Goal: Find specific fact: Find contact information

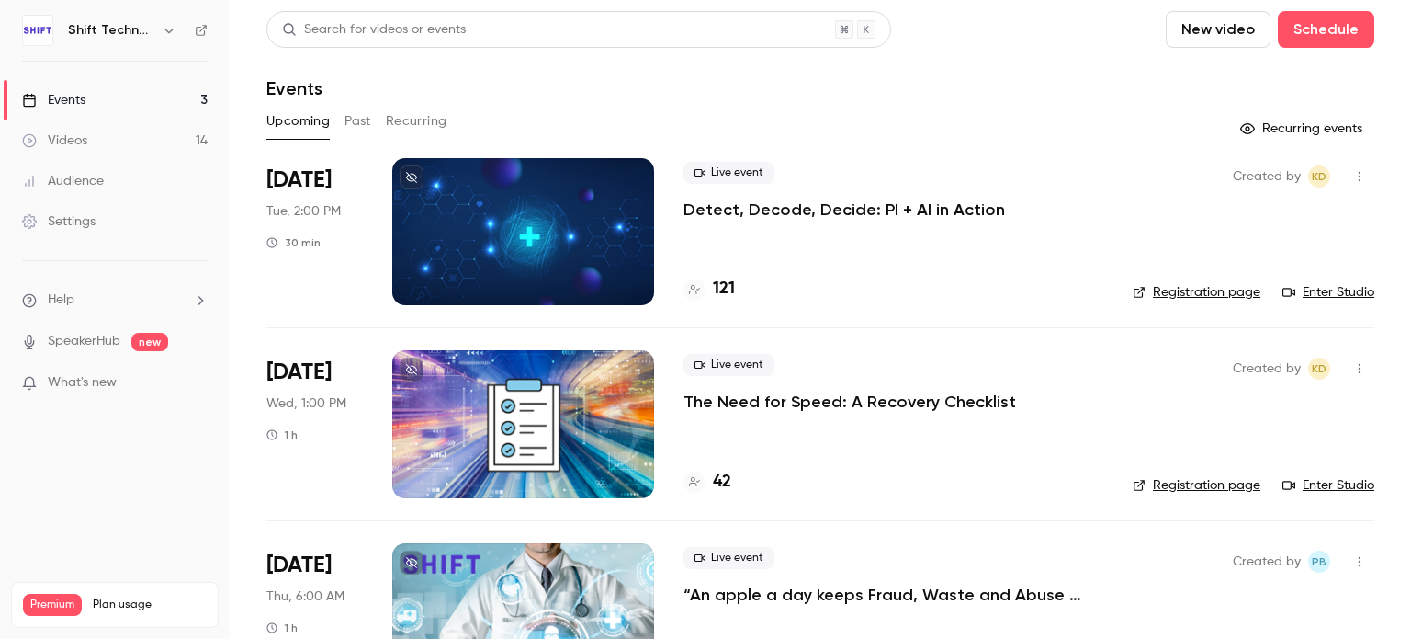
scroll to position [82, 0]
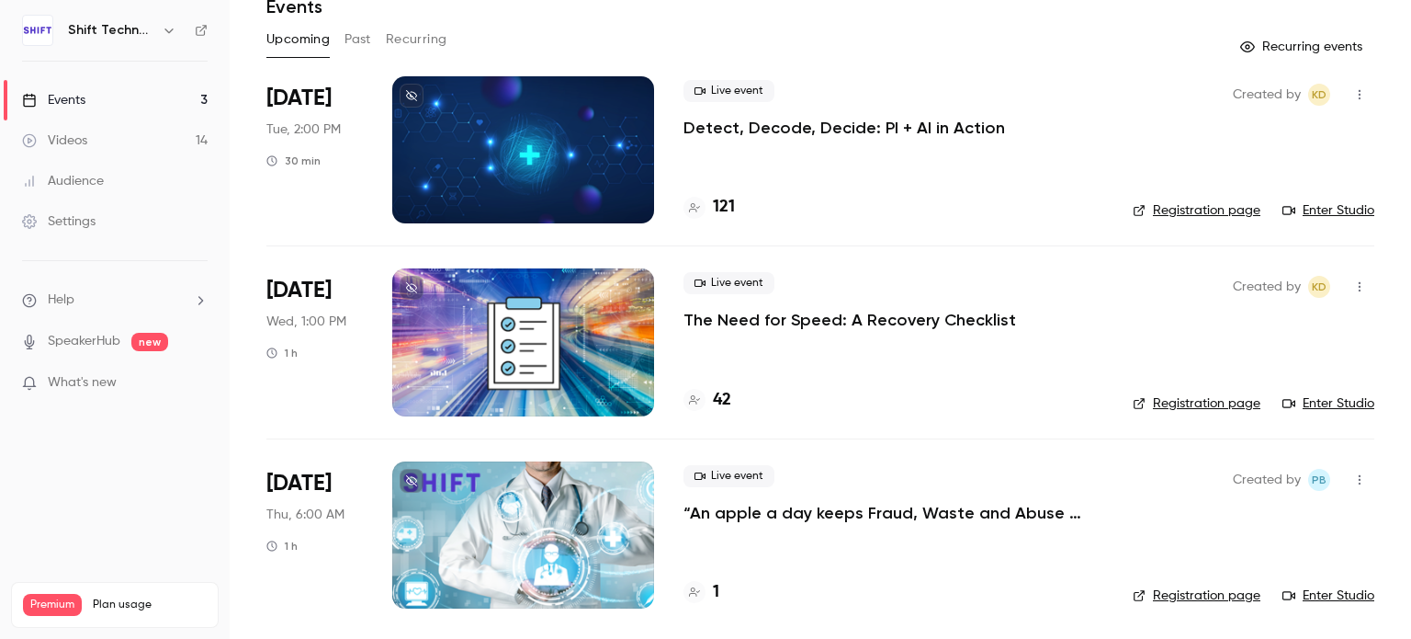
click at [719, 322] on p "The Need for Speed: A Recovery Checklist" at bounding box center [850, 320] width 333 height 22
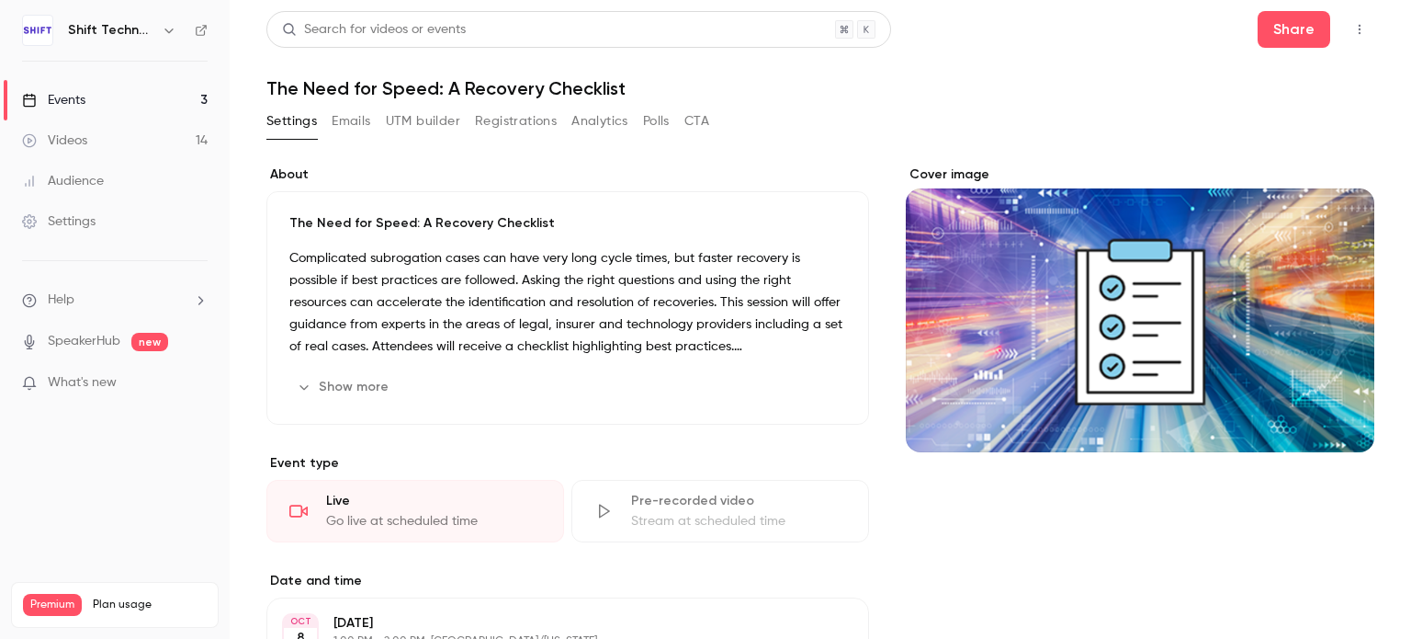
click at [518, 124] on button "Registrations" at bounding box center [516, 121] width 82 height 29
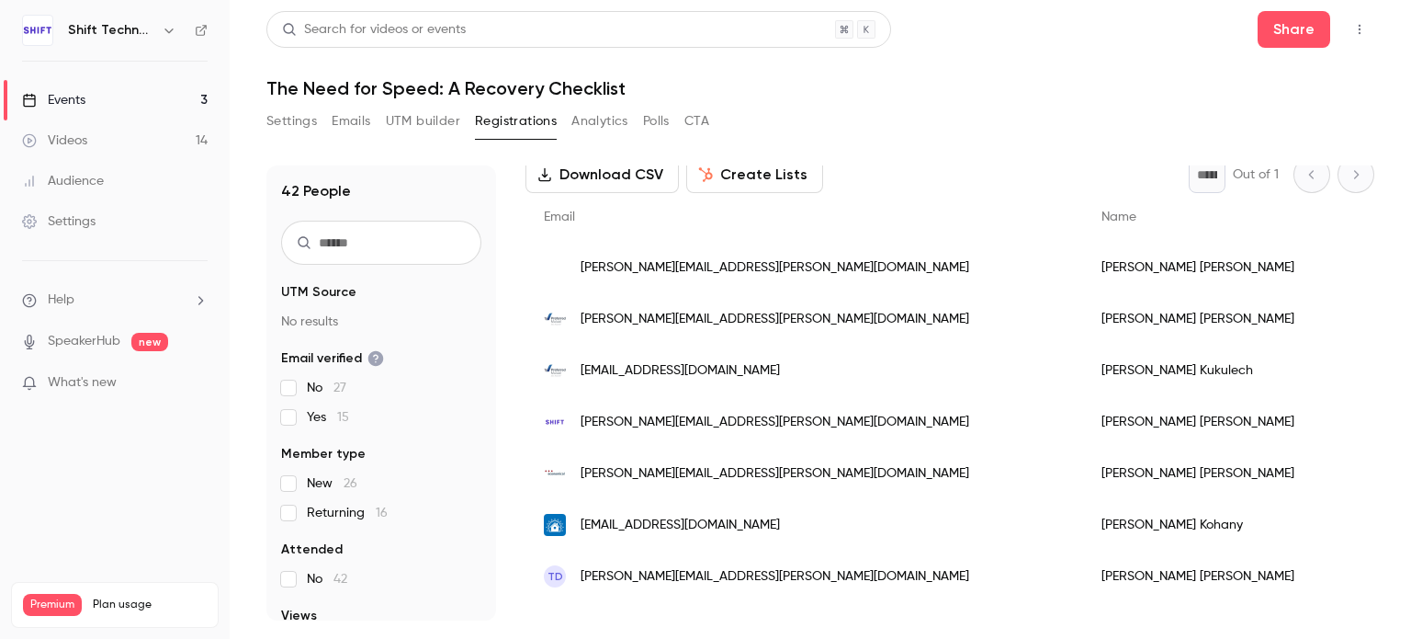
scroll to position [187, 0]
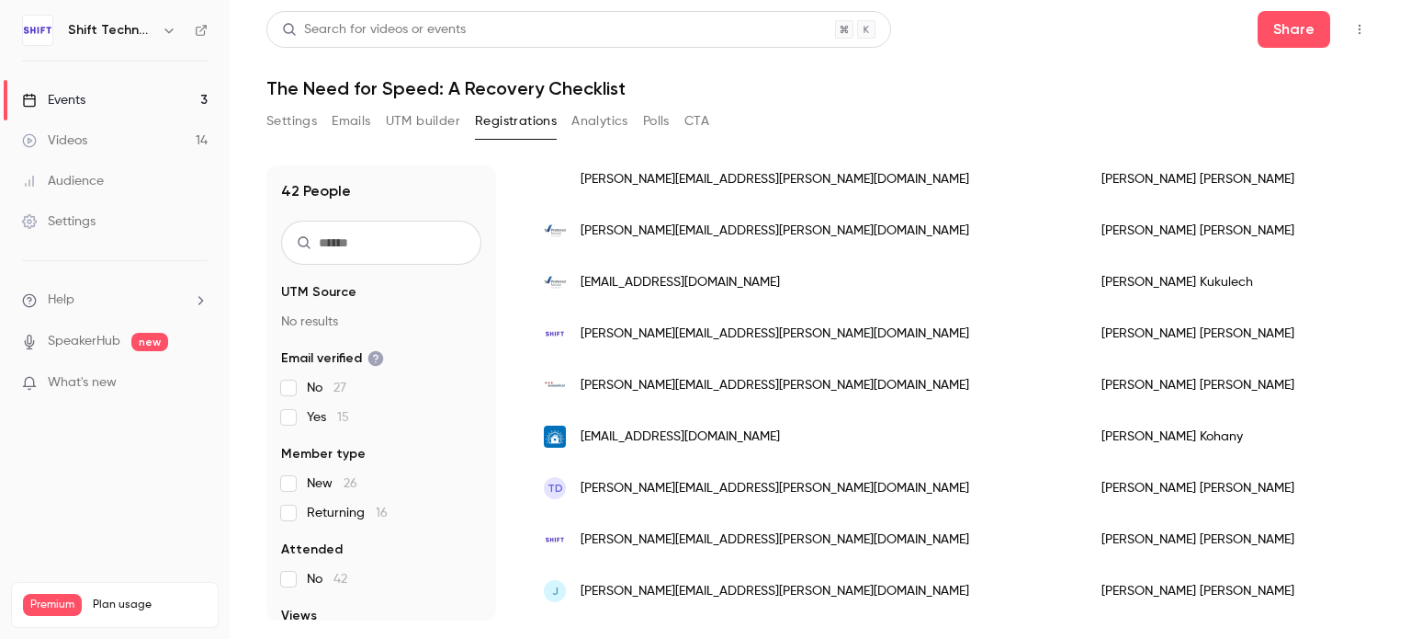
click at [344, 247] on input "text" at bounding box center [381, 243] width 200 height 44
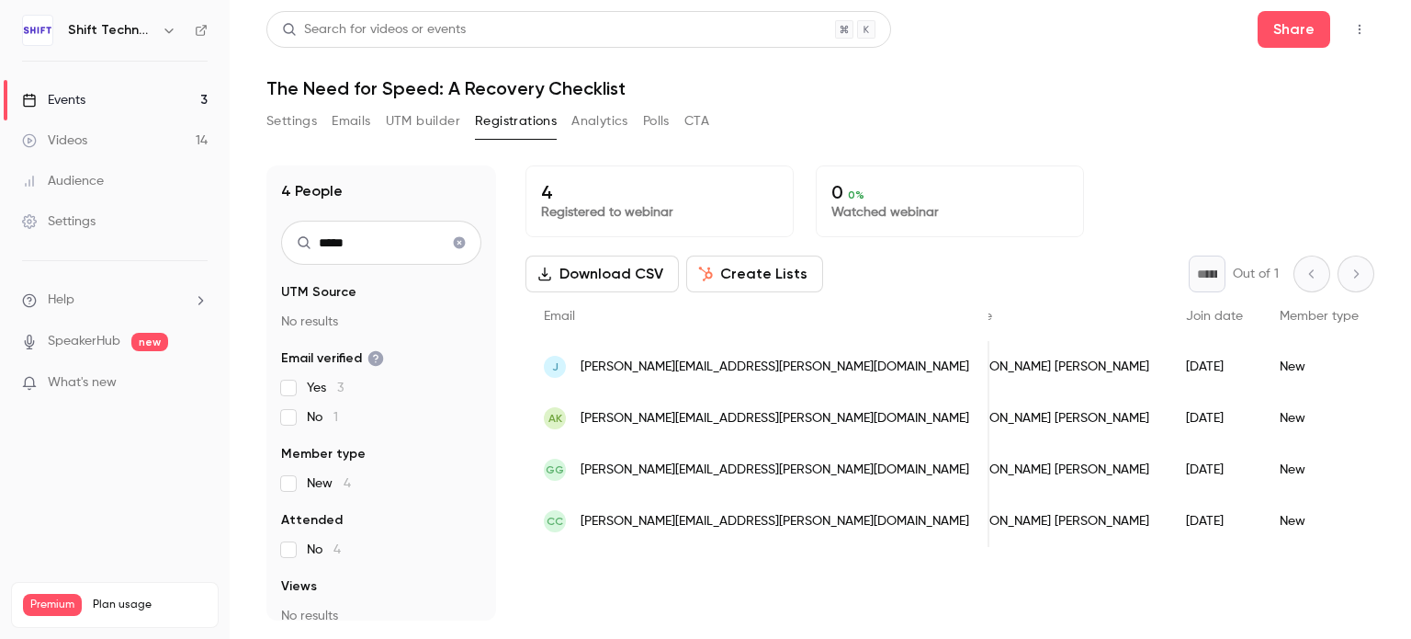
scroll to position [0, 0]
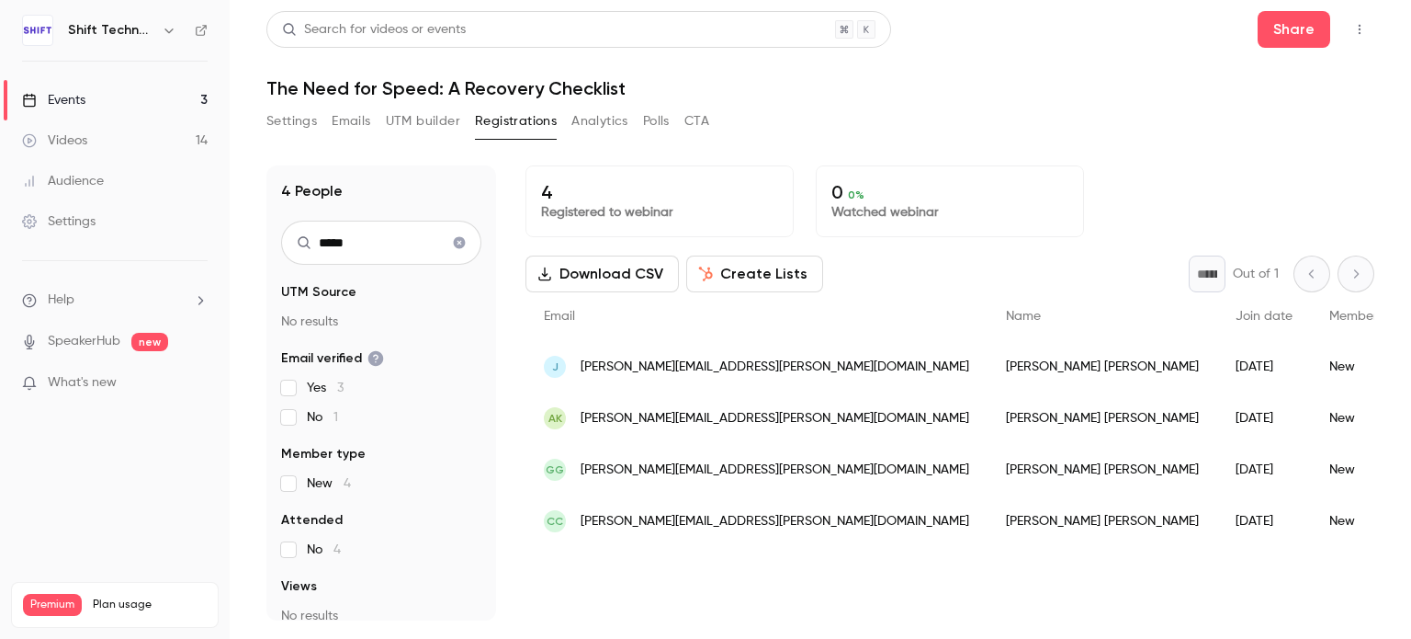
type input "*****"
drag, startPoint x: 912, startPoint y: 468, endPoint x: 805, endPoint y: 470, distance: 107.5
click at [988, 470] on div "[PERSON_NAME]" at bounding box center [1103, 469] width 230 height 51
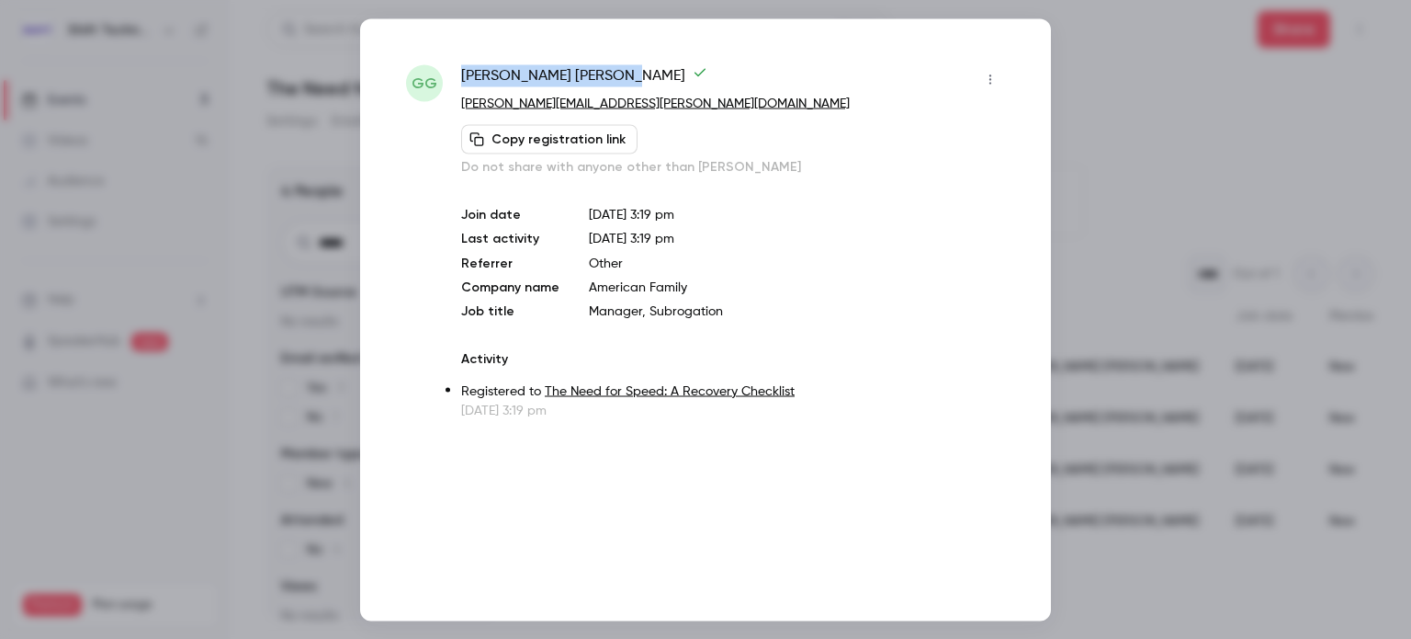
drag, startPoint x: 578, startPoint y: 76, endPoint x: 456, endPoint y: 76, distance: 122.2
click at [456, 76] on div "[PERSON_NAME] Gavinski [EMAIL_ADDRESS][PERSON_NAME][DOMAIN_NAME] Copy registrat…" at bounding box center [705, 241] width 599 height 355
copy span "[PERSON_NAME]"
drag, startPoint x: 623, startPoint y: 99, endPoint x: 455, endPoint y: 100, distance: 168.2
click at [455, 100] on div "[PERSON_NAME] Gavinski [EMAIL_ADDRESS][PERSON_NAME][DOMAIN_NAME] Copy registrat…" at bounding box center [705, 241] width 599 height 355
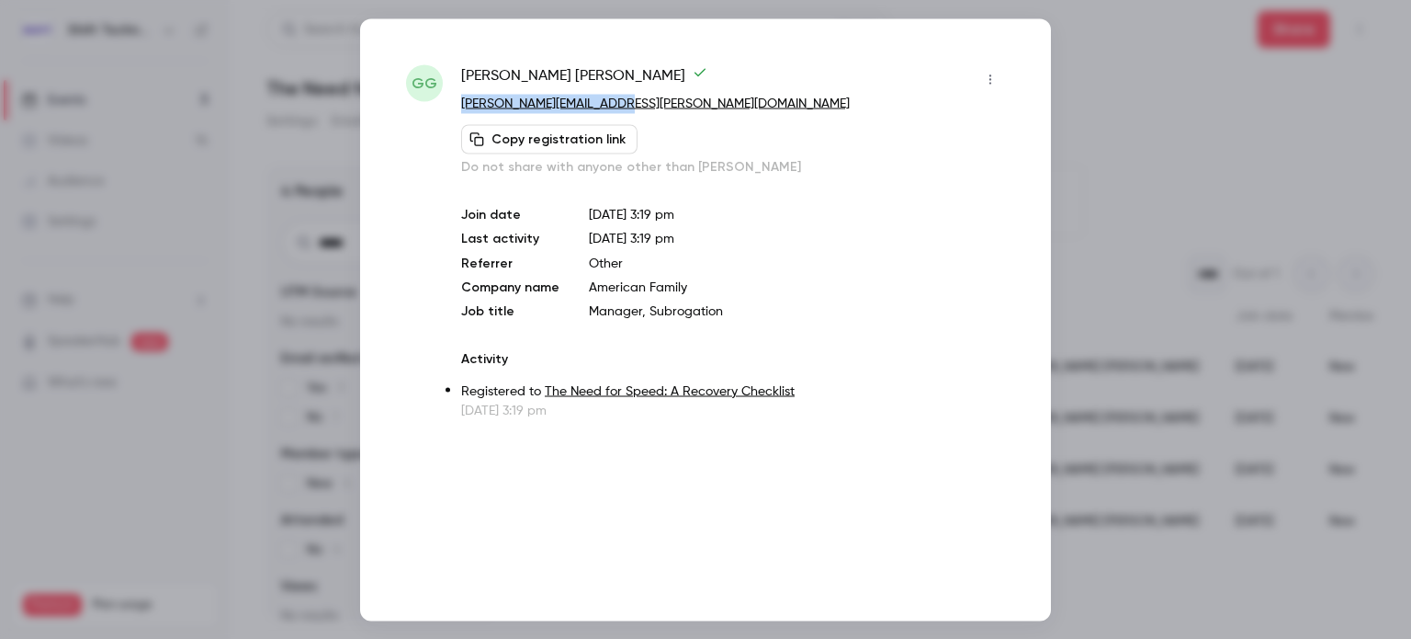
copy link "[PERSON_NAME][EMAIL_ADDRESS][PERSON_NAME][DOMAIN_NAME]"
drag, startPoint x: 728, startPoint y: 312, endPoint x: 586, endPoint y: 308, distance: 141.6
click at [589, 308] on p "Manager, Subrogation" at bounding box center [797, 310] width 416 height 18
copy p "Manager, Subrogation"
click at [1117, 160] on div at bounding box center [705, 319] width 1411 height 639
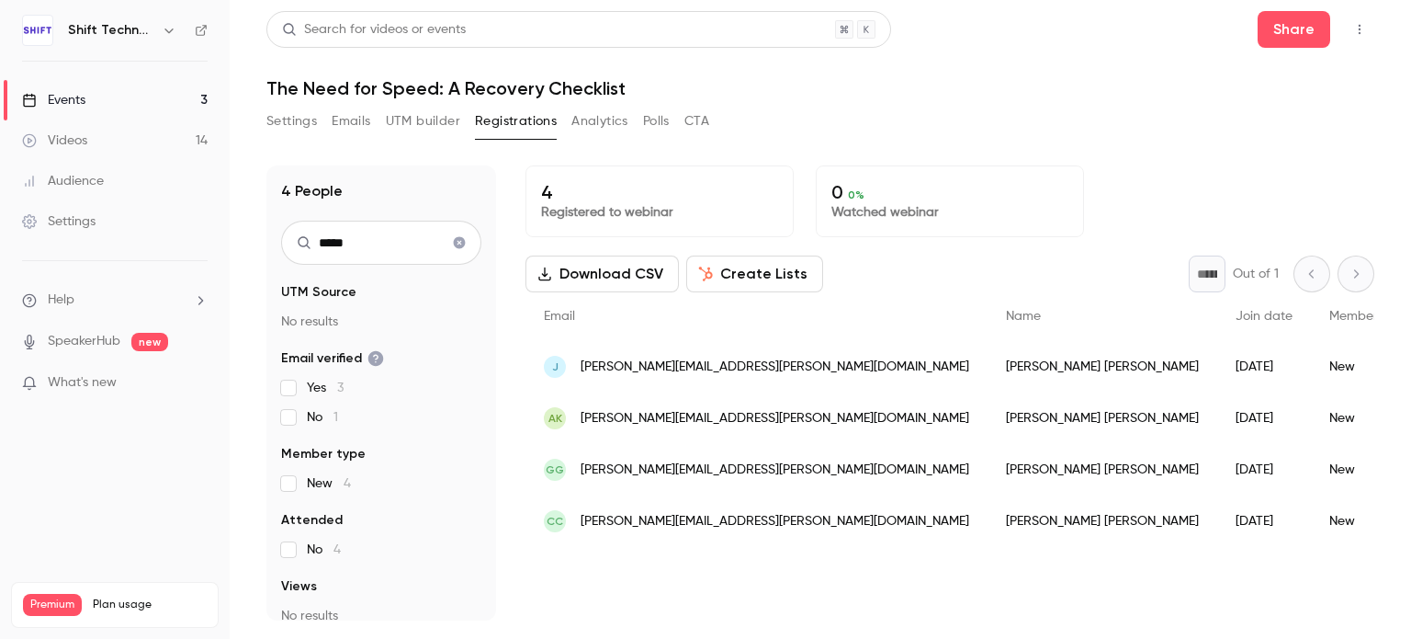
drag, startPoint x: 909, startPoint y: 371, endPoint x: 881, endPoint y: 369, distance: 27.6
click at [988, 369] on div "[PERSON_NAME]" at bounding box center [1103, 366] width 230 height 51
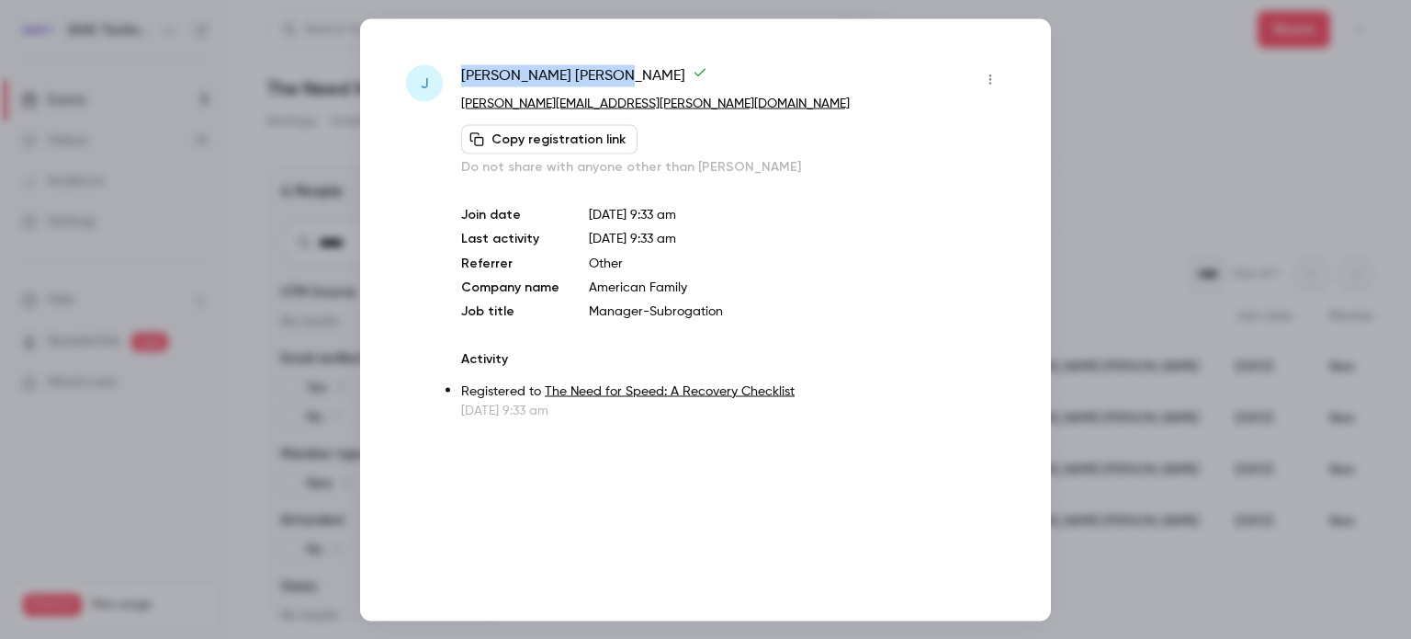
drag, startPoint x: 545, startPoint y: 77, endPoint x: 453, endPoint y: 81, distance: 92.0
click at [453, 81] on div "J [PERSON_NAME] [PERSON_NAME][EMAIL_ADDRESS][PERSON_NAME][DOMAIN_NAME] Copy reg…" at bounding box center [705, 241] width 599 height 355
click at [640, 84] on div "[PERSON_NAME]" at bounding box center [733, 78] width 544 height 29
drag, startPoint x: 544, startPoint y: 76, endPoint x: 457, endPoint y: 73, distance: 87.4
click at [457, 73] on div "J [PERSON_NAME] [PERSON_NAME][EMAIL_ADDRESS][PERSON_NAME][DOMAIN_NAME] Copy reg…" at bounding box center [705, 241] width 599 height 355
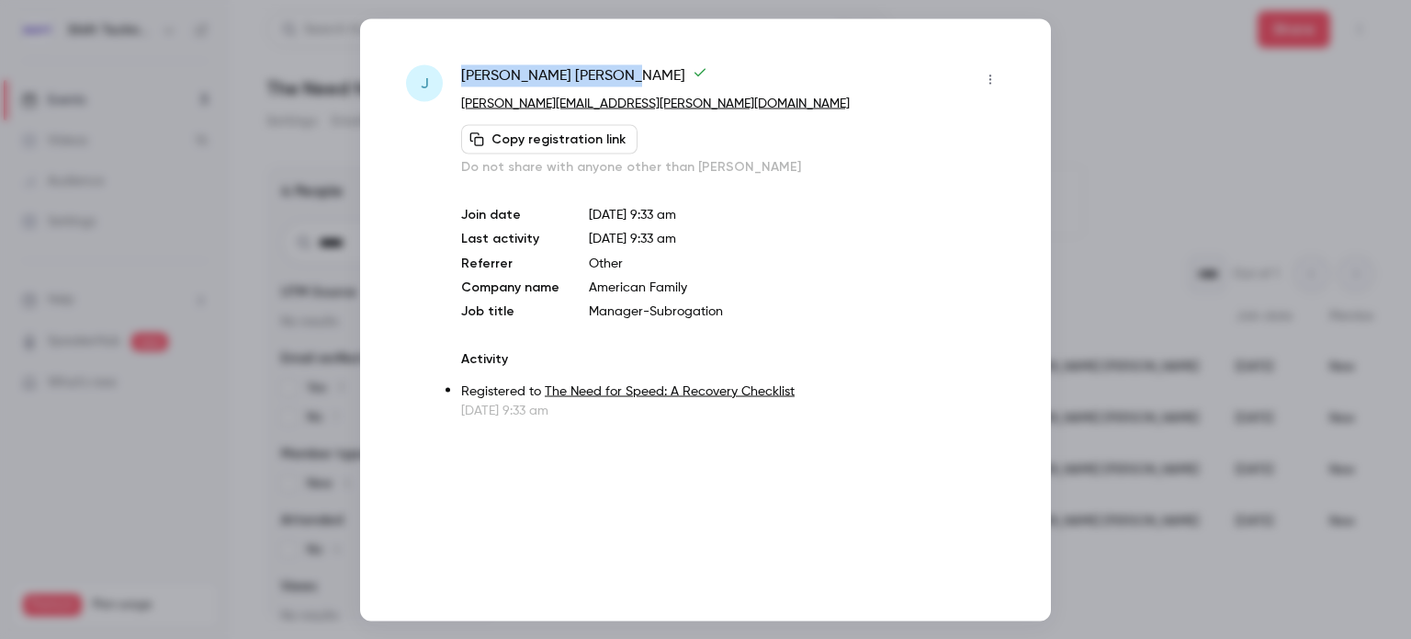
drag, startPoint x: 547, startPoint y: 79, endPoint x: 463, endPoint y: 69, distance: 84.2
click at [463, 69] on span "[PERSON_NAME]" at bounding box center [584, 78] width 246 height 29
copy span "[PERSON_NAME]"
drag, startPoint x: 610, startPoint y: 102, endPoint x: 436, endPoint y: 108, distance: 174.7
click at [436, 108] on div "J [PERSON_NAME] [PERSON_NAME][EMAIL_ADDRESS][PERSON_NAME][DOMAIN_NAME] Copy reg…" at bounding box center [705, 241] width 599 height 355
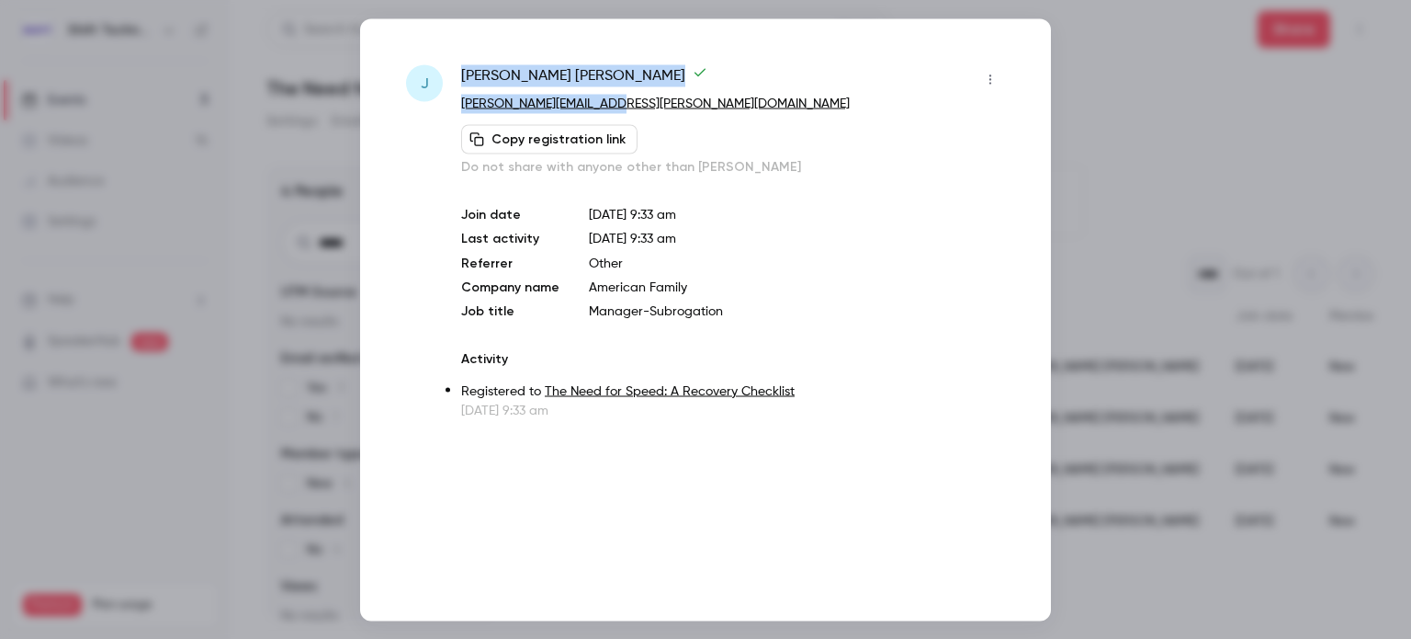
click at [436, 108] on div "J" at bounding box center [424, 241] width 37 height 355
drag, startPoint x: 620, startPoint y: 106, endPoint x: 460, endPoint y: 105, distance: 159.9
click at [461, 105] on p "[PERSON_NAME][EMAIL_ADDRESS][PERSON_NAME][DOMAIN_NAME]" at bounding box center [733, 103] width 544 height 19
copy link "[PERSON_NAME][EMAIL_ADDRESS][PERSON_NAME][DOMAIN_NAME]"
click at [772, 99] on p "[PERSON_NAME][EMAIL_ADDRESS][PERSON_NAME][DOMAIN_NAME]" at bounding box center [733, 103] width 544 height 19
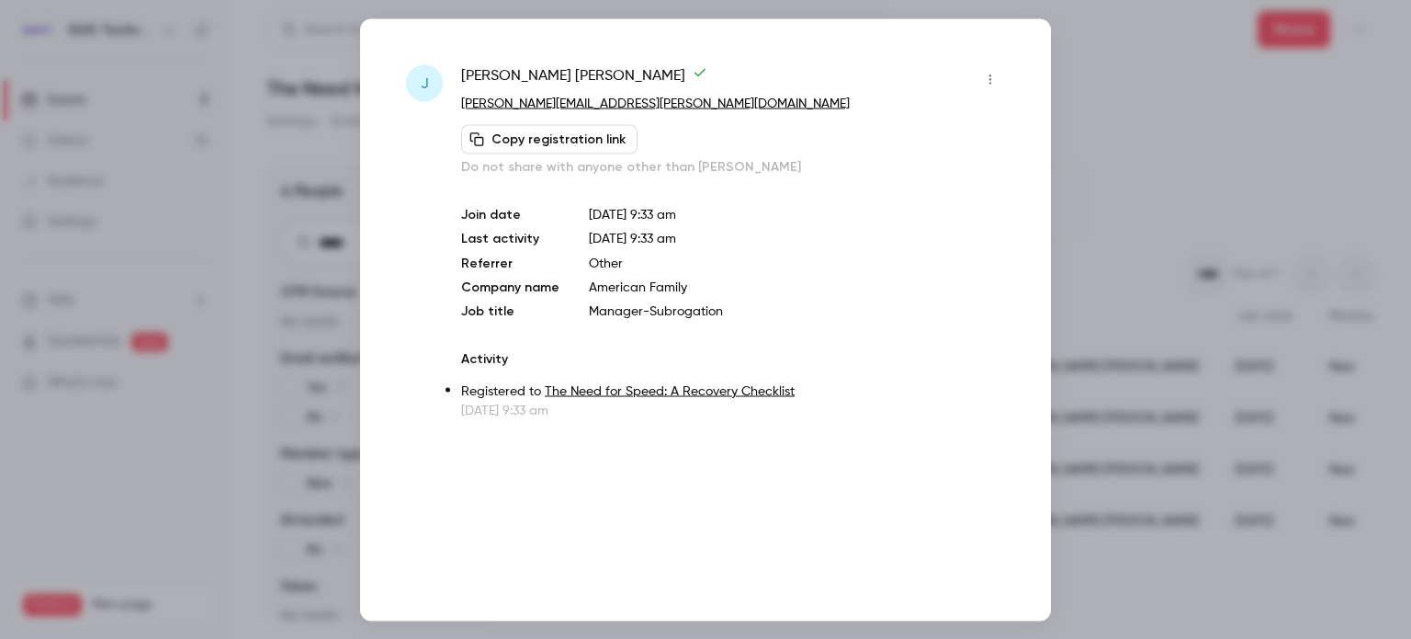
click at [1172, 88] on div at bounding box center [705, 319] width 1411 height 639
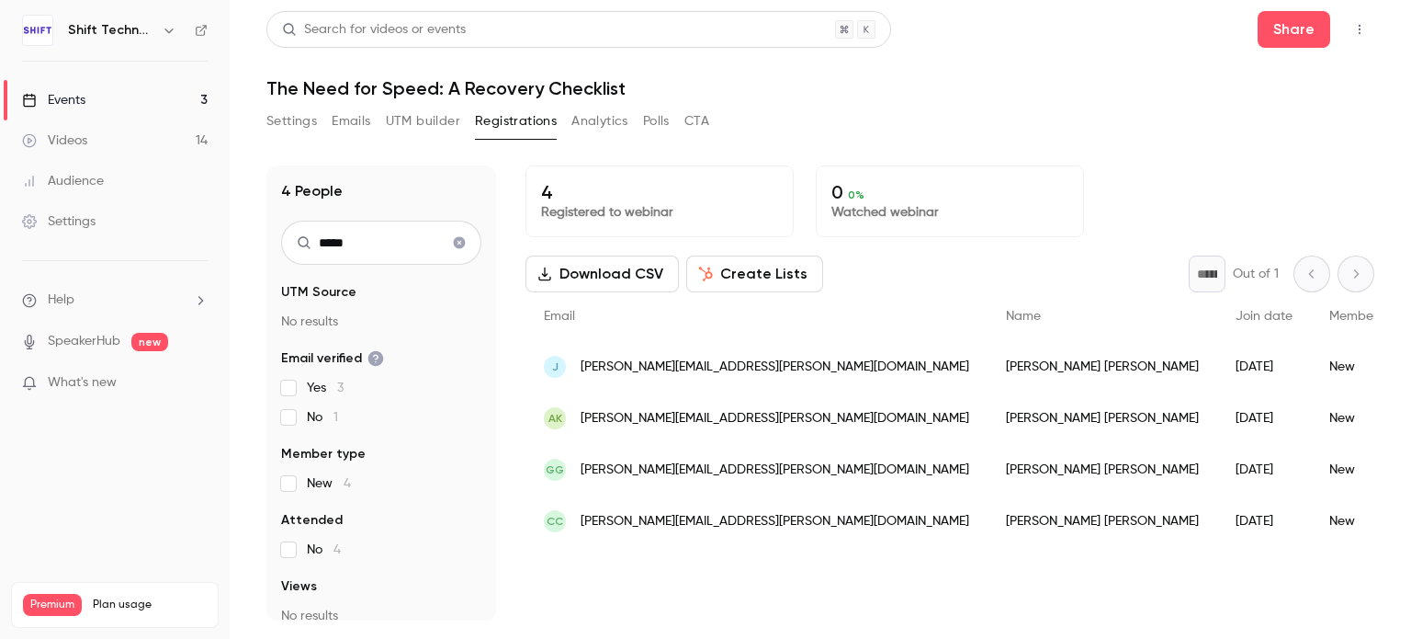
click at [665, 517] on span "[PERSON_NAME][EMAIL_ADDRESS][PERSON_NAME][DOMAIN_NAME]" at bounding box center [775, 521] width 389 height 19
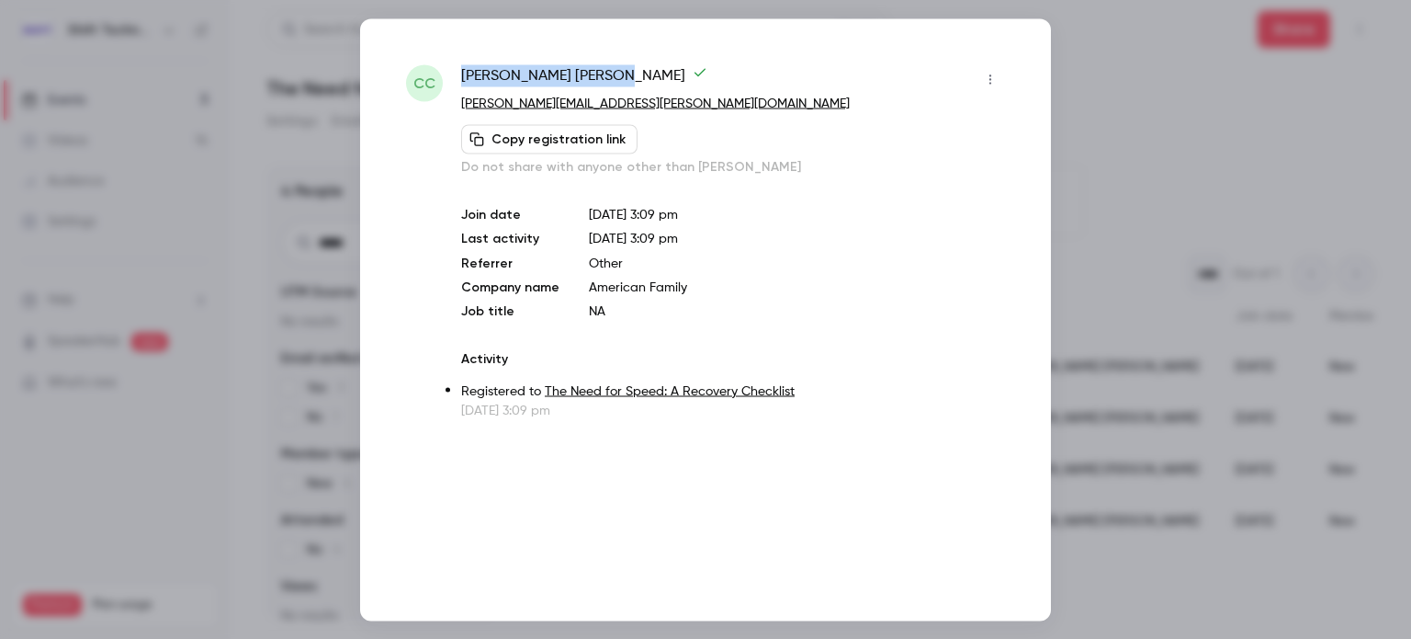
drag, startPoint x: 573, startPoint y: 80, endPoint x: 459, endPoint y: 71, distance: 114.3
click at [459, 71] on div "CC [PERSON_NAME] [PERSON_NAME][EMAIL_ADDRESS][PERSON_NAME][DOMAIN_NAME] Copy re…" at bounding box center [705, 241] width 599 height 355
copy span "[PERSON_NAME]"
drag, startPoint x: 640, startPoint y: 109, endPoint x: 448, endPoint y: 108, distance: 192.1
click at [448, 108] on div "CC [PERSON_NAME] [PERSON_NAME][EMAIL_ADDRESS][PERSON_NAME][DOMAIN_NAME] Copy re…" at bounding box center [705, 241] width 599 height 355
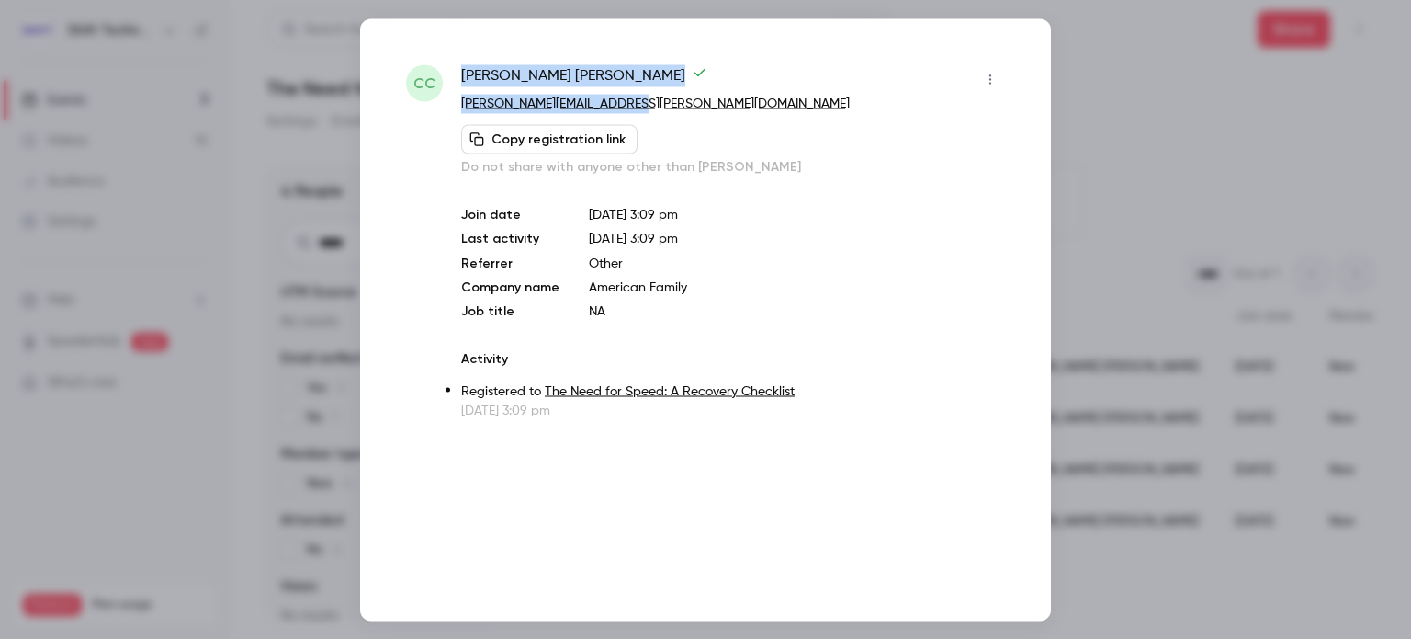
click at [612, 96] on link "[PERSON_NAME][EMAIL_ADDRESS][PERSON_NAME][DOMAIN_NAME]" at bounding box center [655, 102] width 389 height 13
click at [631, 102] on p "[PERSON_NAME][EMAIL_ADDRESS][PERSON_NAME][DOMAIN_NAME]" at bounding box center [733, 103] width 544 height 19
drag, startPoint x: 640, startPoint y: 115, endPoint x: 453, endPoint y: 106, distance: 186.8
click at [453, 106] on div "CC [PERSON_NAME] [PERSON_NAME][EMAIL_ADDRESS][PERSON_NAME][DOMAIN_NAME] Copy re…" at bounding box center [705, 241] width 599 height 355
copy div "[PERSON_NAME][EMAIL_ADDRESS][PERSON_NAME][DOMAIN_NAME] Copy registration link"
